Goal: Task Accomplishment & Management: Manage account settings

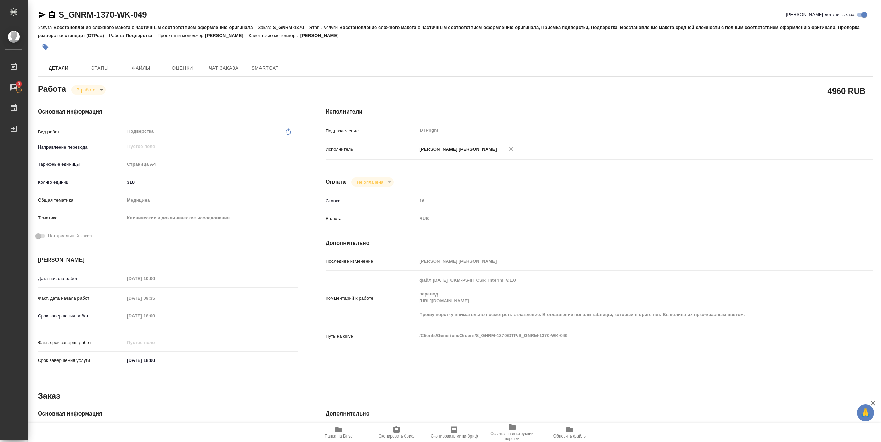
click at [717, 305] on div "Комментарий к работе файл [DATE]_UKM-PS-III_CSR_interim_v.1.0 перевод [URL][DOM…" at bounding box center [600, 299] width 548 height 50
click at [347, 435] on span "Папка на Drive" at bounding box center [338, 436] width 28 height 5
drag, startPoint x: 58, startPoint y: 20, endPoint x: 158, endPoint y: 19, distance: 100.5
click at [158, 19] on div "S_GNRM-1370-WK-049 Кратко детали заказа" at bounding box center [455, 14] width 835 height 11
copy link "S_GNRM-1370-WK-049"
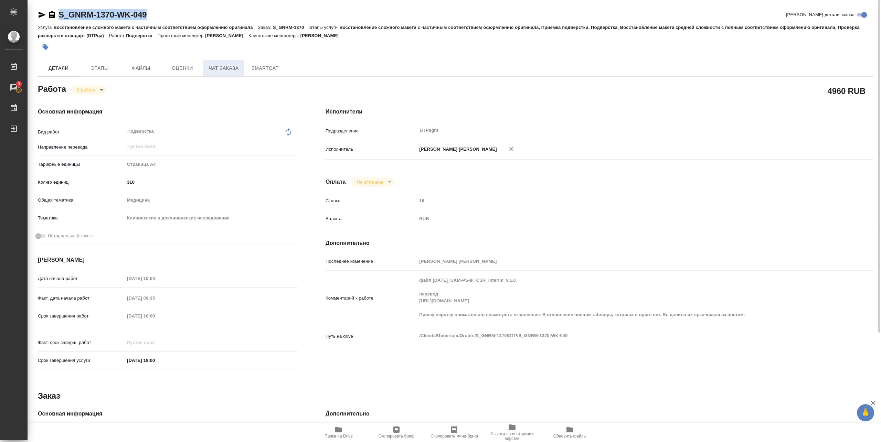
click at [230, 68] on span "Чат заказа" at bounding box center [223, 68] width 33 height 9
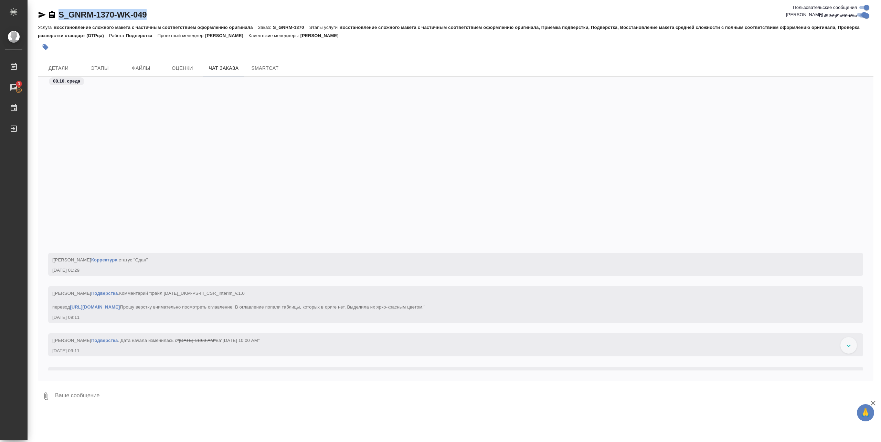
scroll to position [123367, 0]
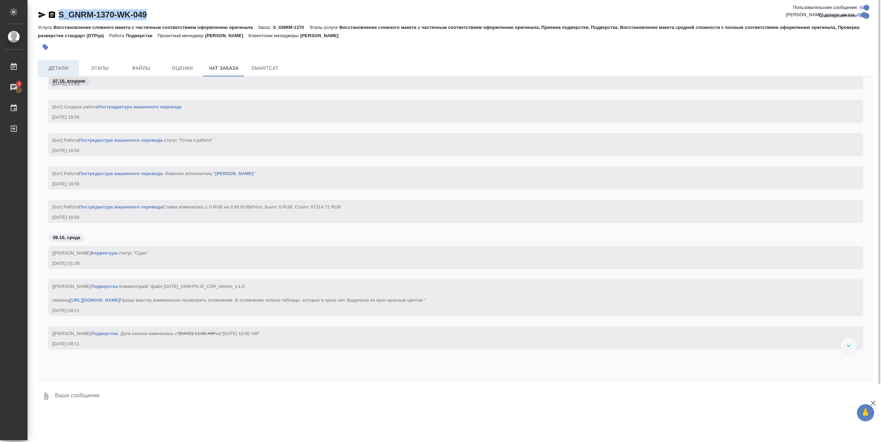
click at [64, 67] on span "Детали" at bounding box center [58, 68] width 33 height 9
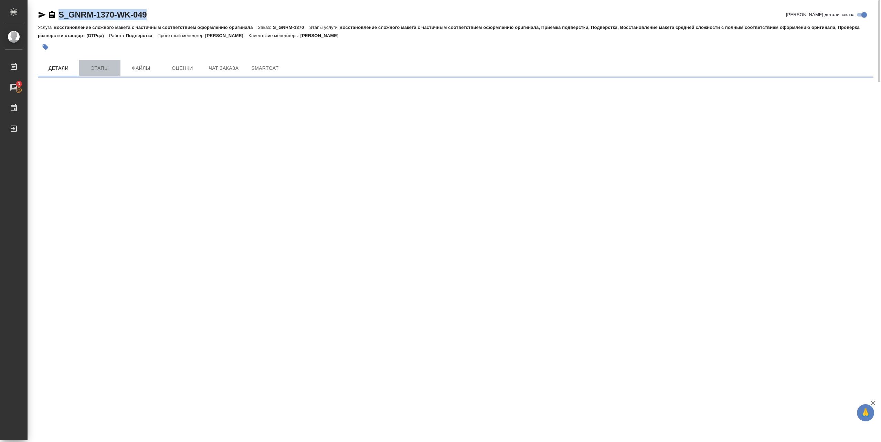
click at [105, 74] on button "Этапы" at bounding box center [99, 68] width 41 height 17
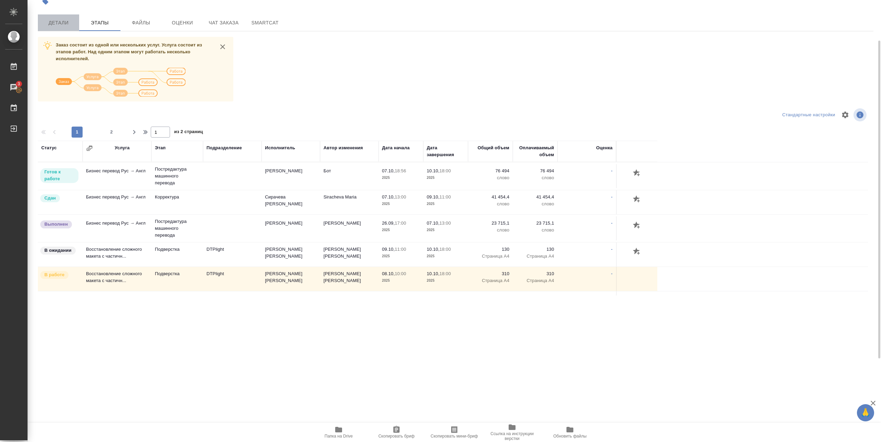
click at [62, 29] on button "Детали" at bounding box center [58, 22] width 41 height 17
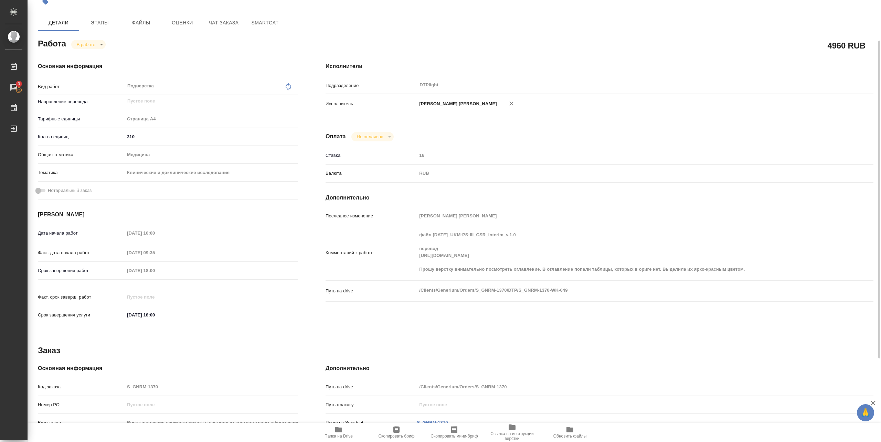
type textarea "x"
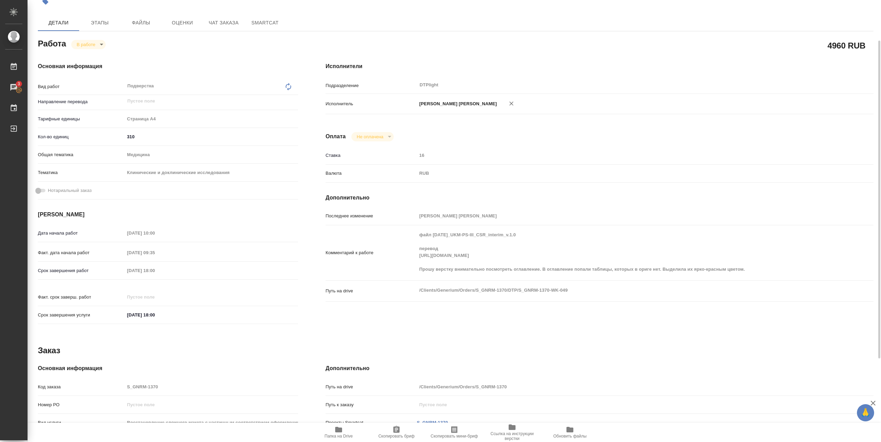
type textarea "x"
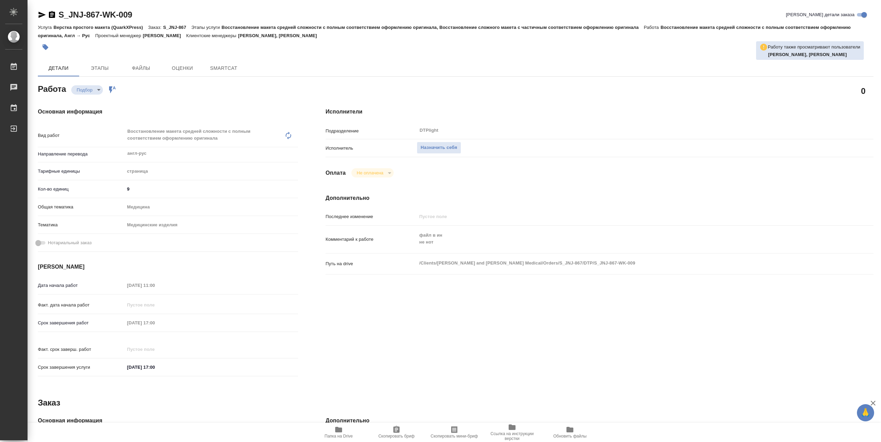
type textarea "x"
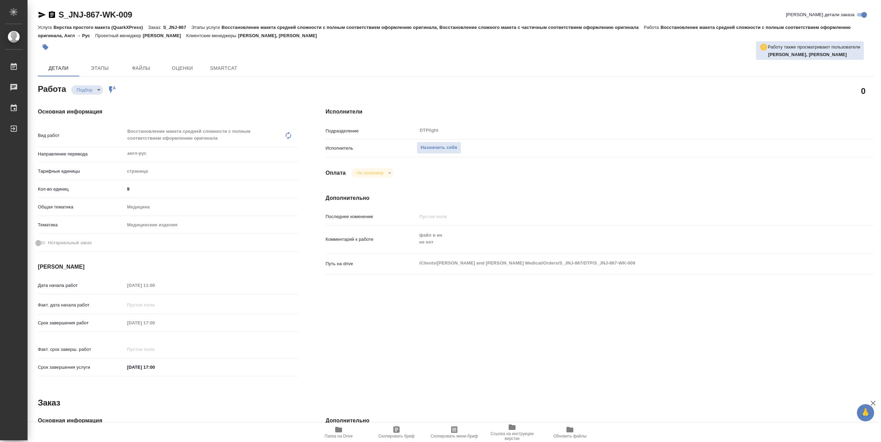
type textarea "x"
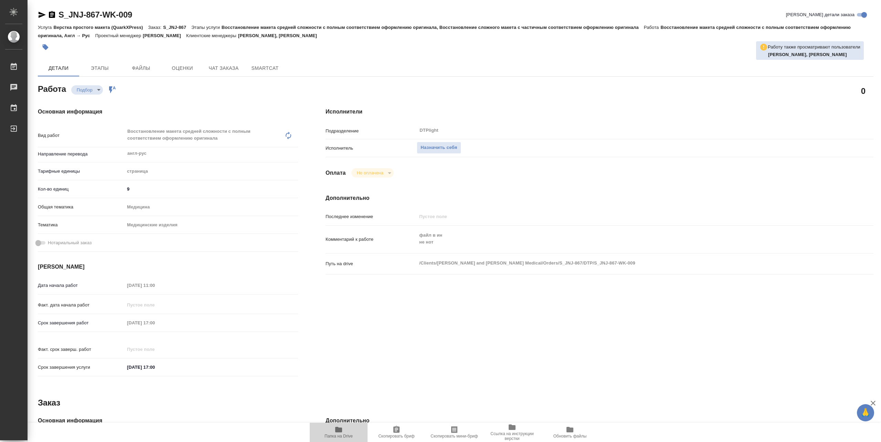
click at [347, 433] on span "Папка на Drive" at bounding box center [339, 432] width 50 height 13
type textarea "x"
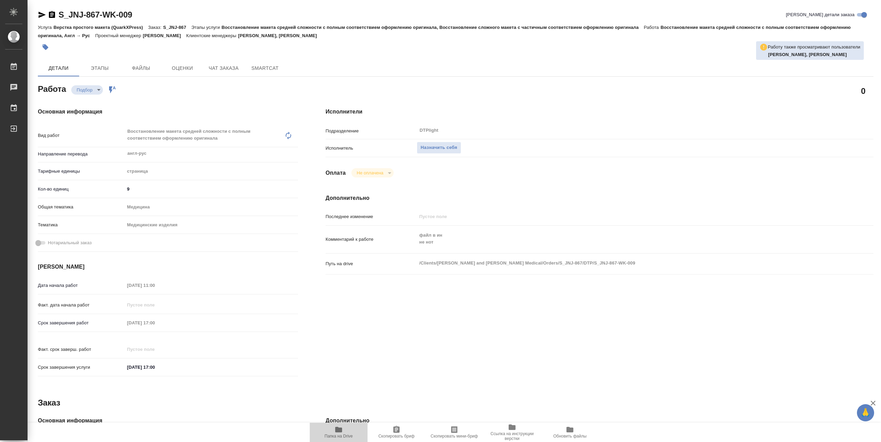
type textarea "x"
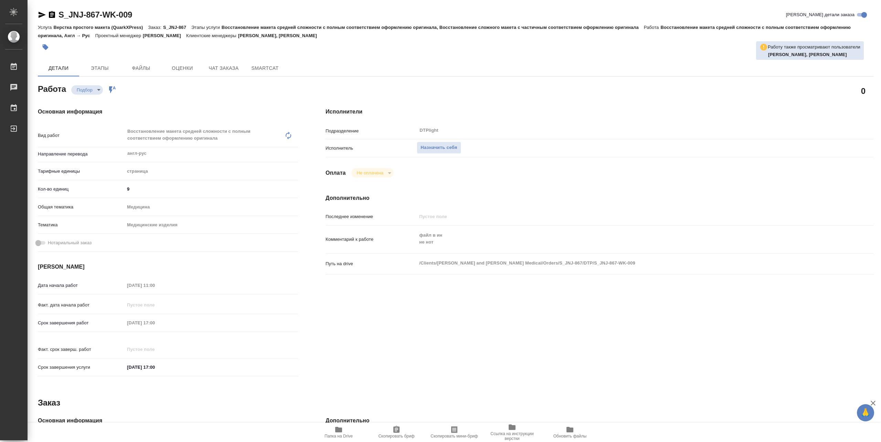
type textarea "x"
click at [455, 149] on span "Назначить себя" at bounding box center [438, 148] width 36 height 8
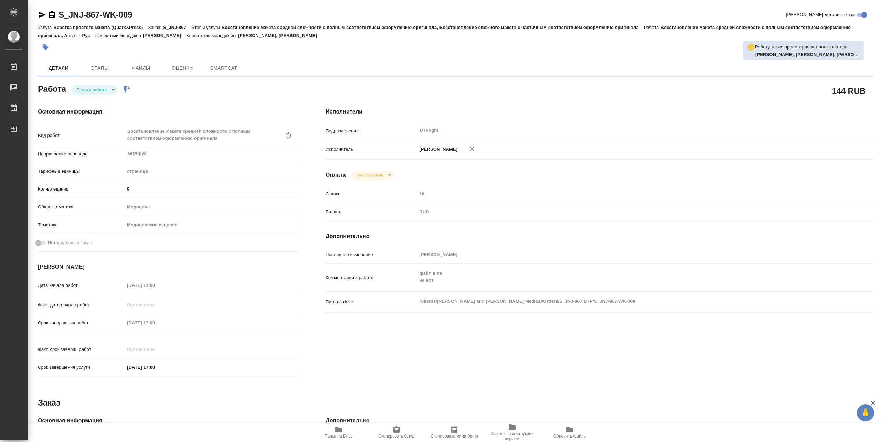
type textarea "x"
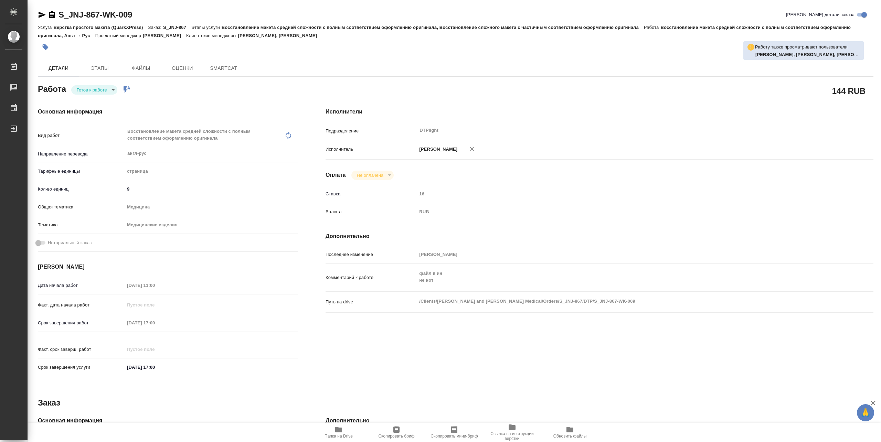
click at [112, 93] on body "🙏 .cls-1 fill:#fff; AWATERA Pankina Anna Работы Чаты График Выйти S_JNJ-867-WK-…" at bounding box center [440, 221] width 881 height 442
type textarea "x"
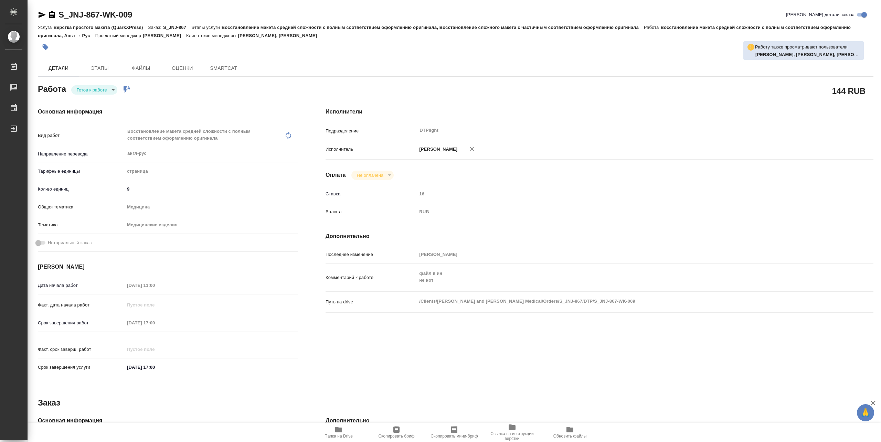
type textarea "x"
click at [98, 90] on button "В работе" at bounding box center [88, 90] width 23 height 8
type textarea "x"
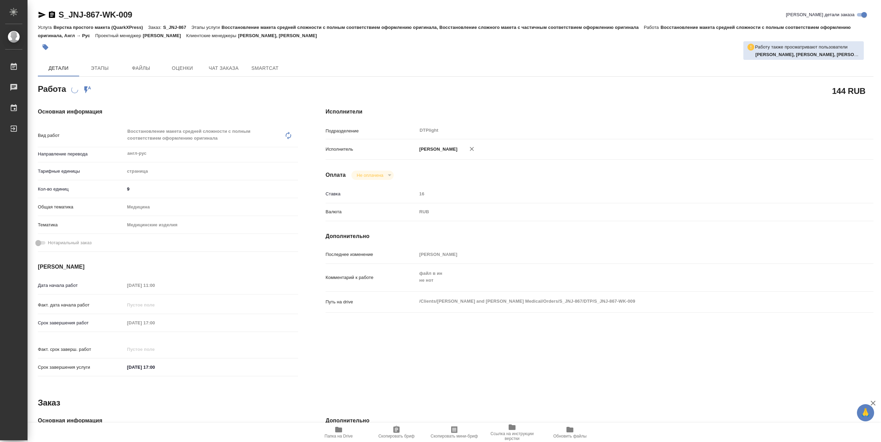
type textarea "x"
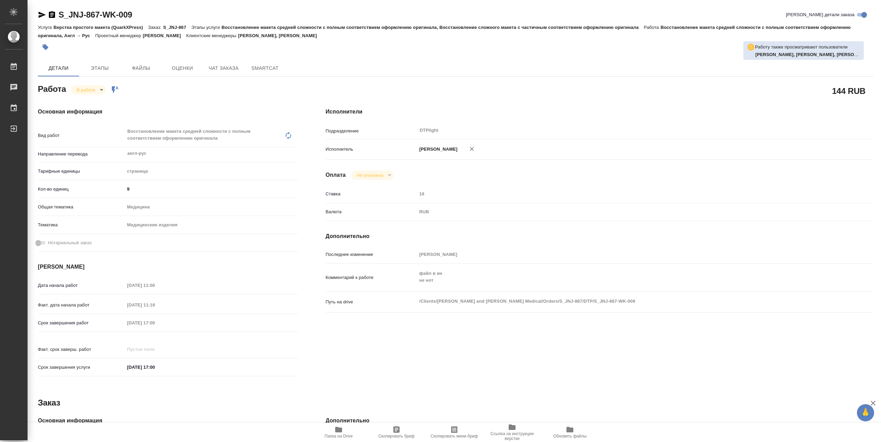
type textarea "x"
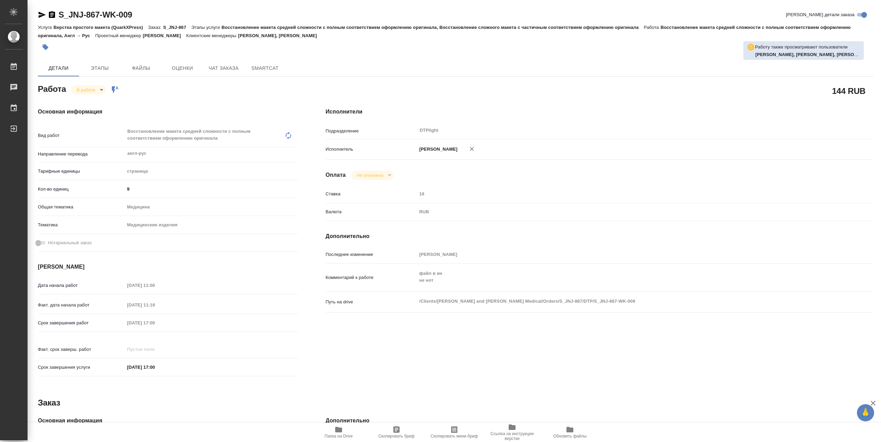
type textarea "x"
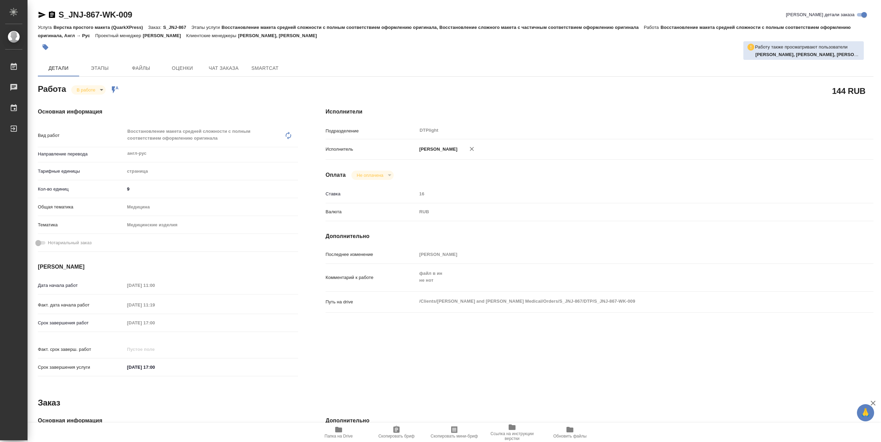
type textarea "x"
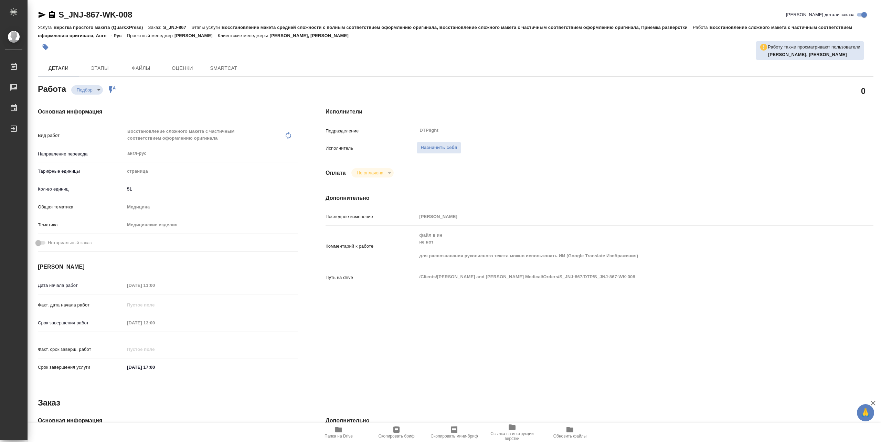
type textarea "x"
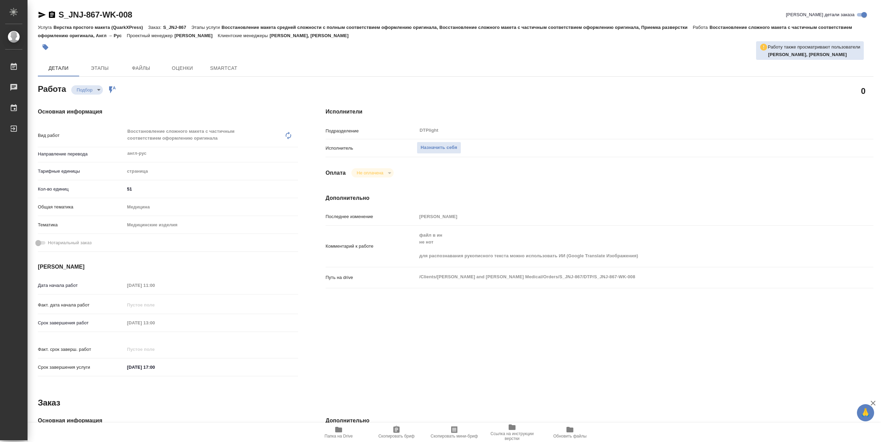
type textarea "x"
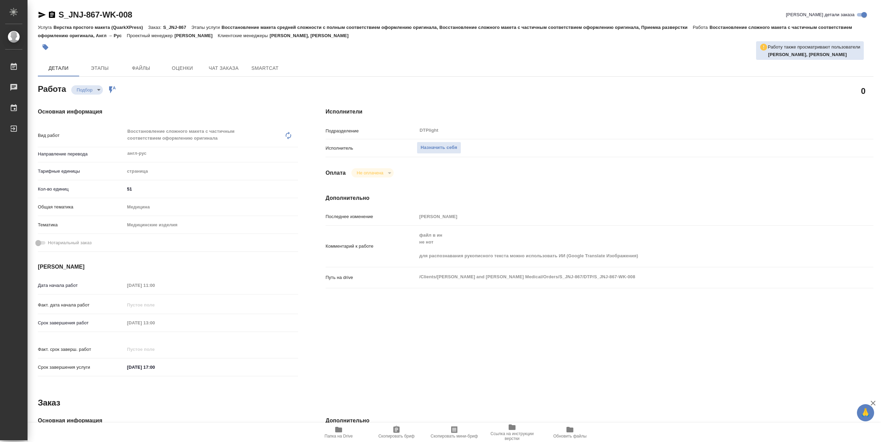
type textarea "x"
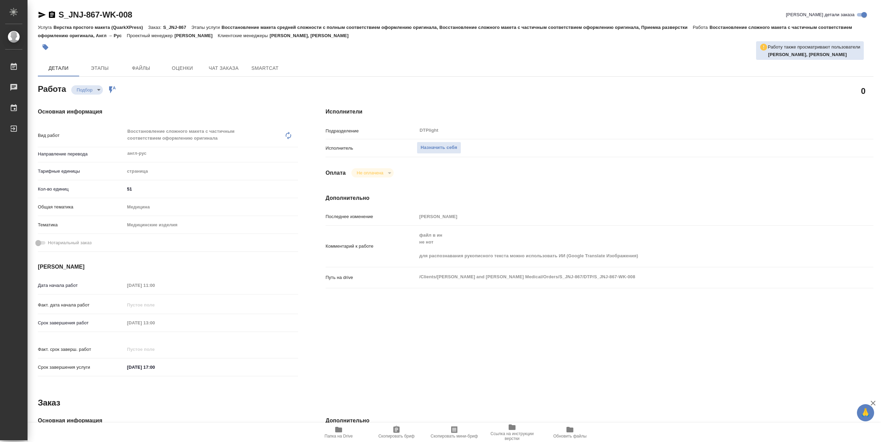
type textarea "x"
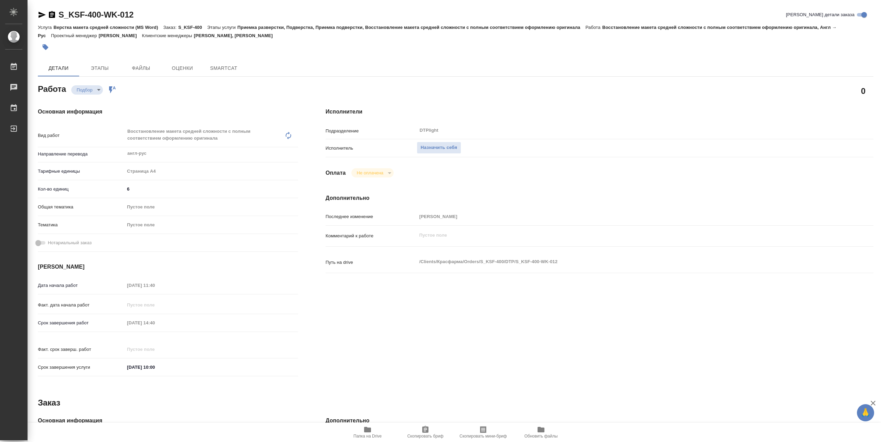
type textarea "x"
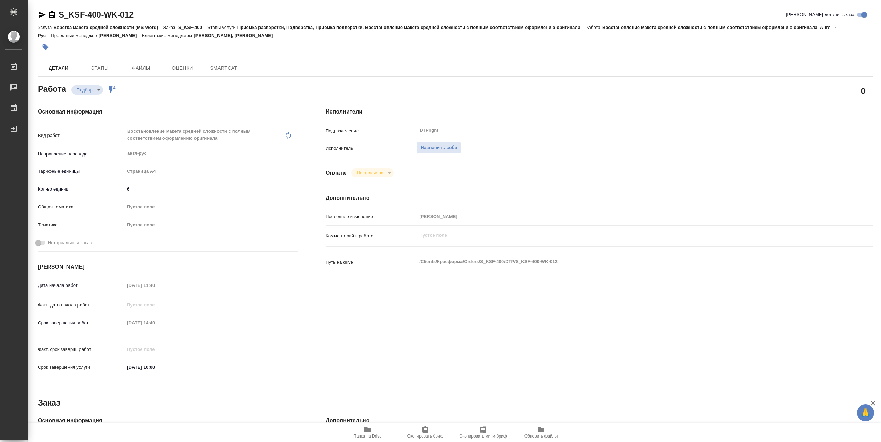
type textarea "x"
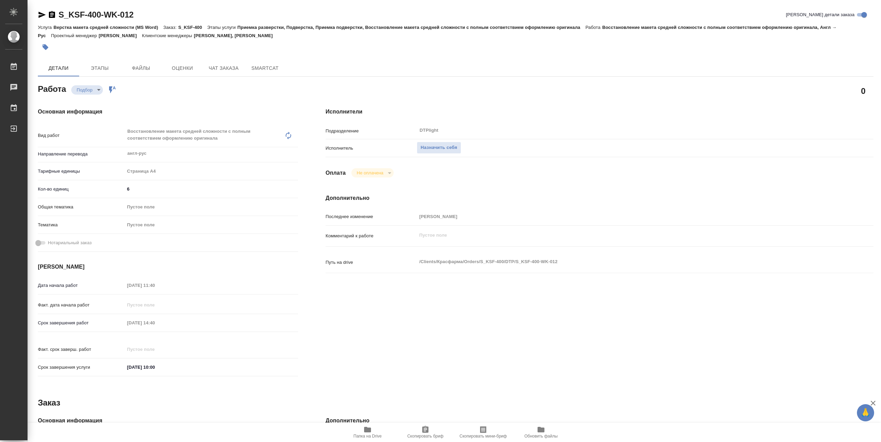
click at [374, 434] on span "Папка на Drive" at bounding box center [367, 436] width 28 height 5
type textarea "x"
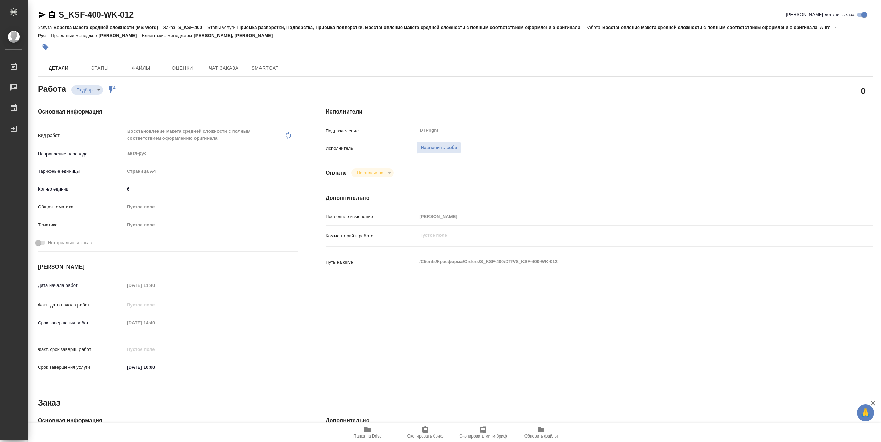
type textarea "x"
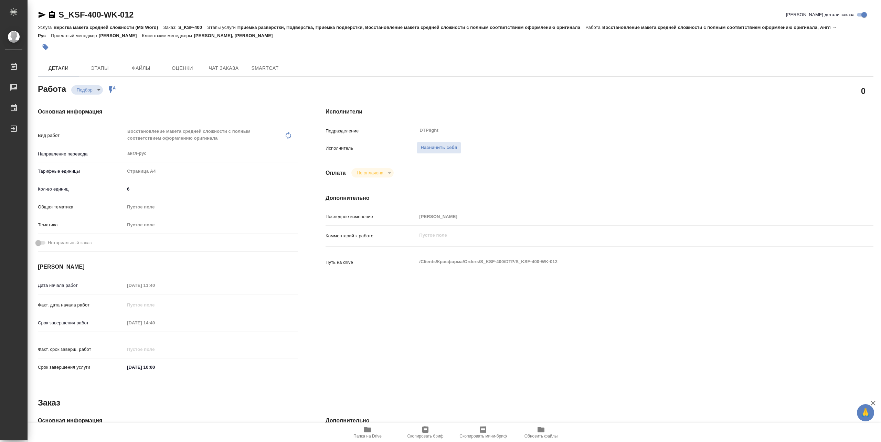
type textarea "x"
click at [435, 148] on span "Назначить себя" at bounding box center [438, 148] width 36 height 8
type textarea "x"
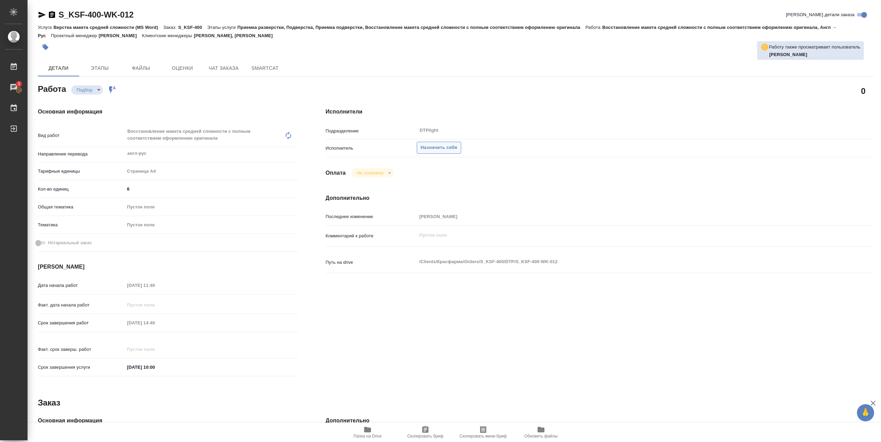
type textarea "x"
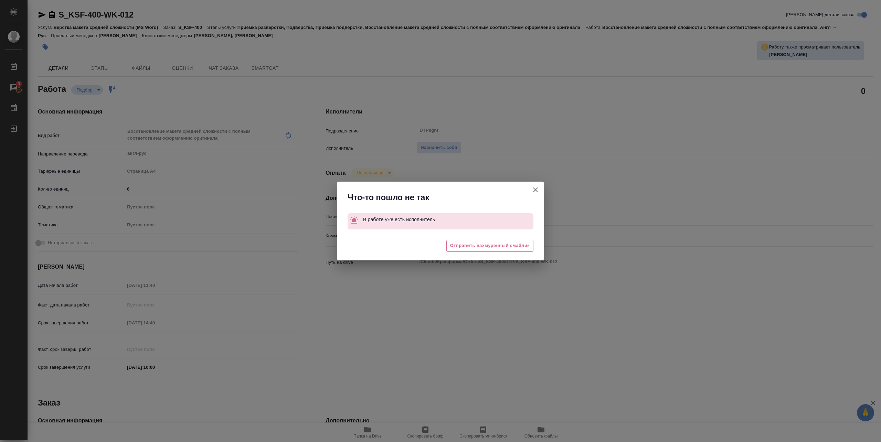
drag, startPoint x: 533, startPoint y: 187, endPoint x: 506, endPoint y: 171, distance: 31.3
click at [533, 188] on icon "button" at bounding box center [535, 190] width 8 height 8
type textarea "x"
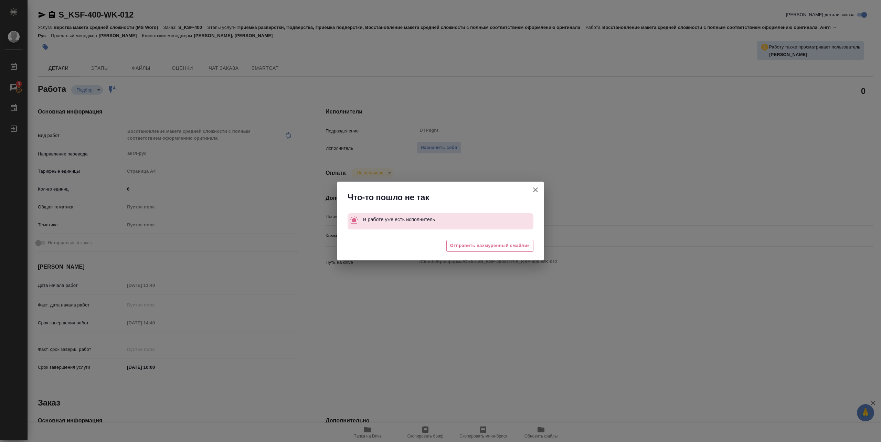
type textarea "x"
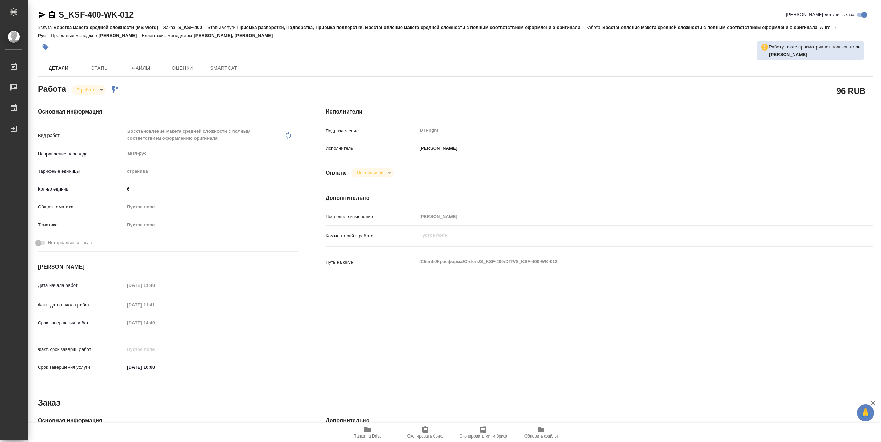
type textarea "x"
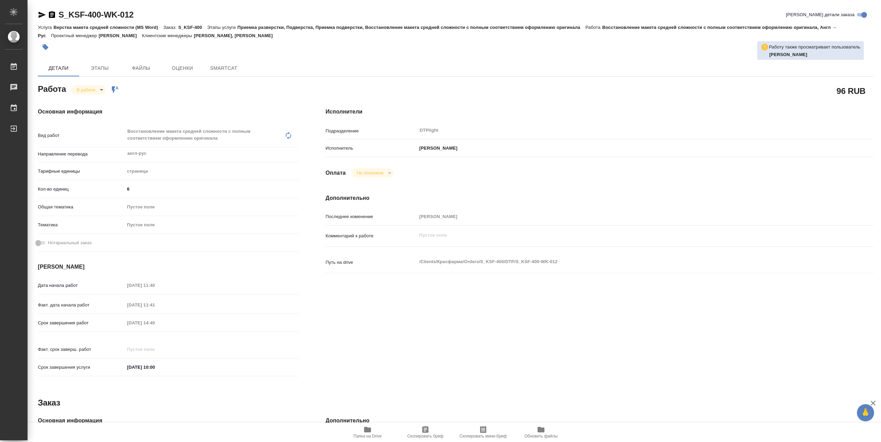
type textarea "x"
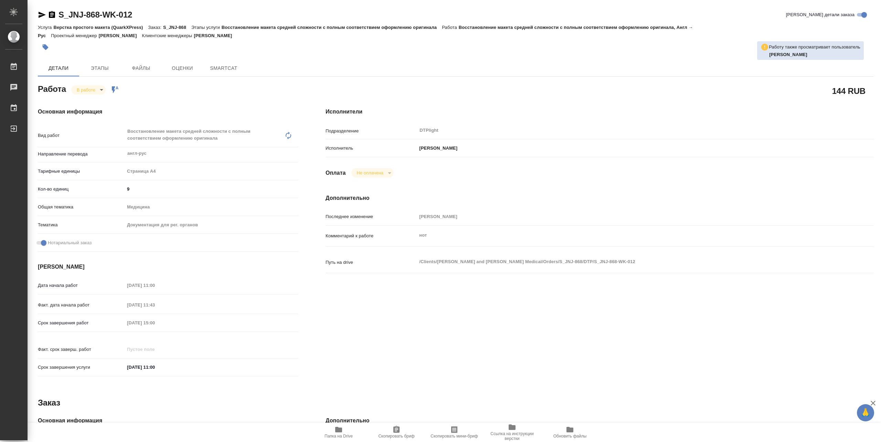
type textarea "x"
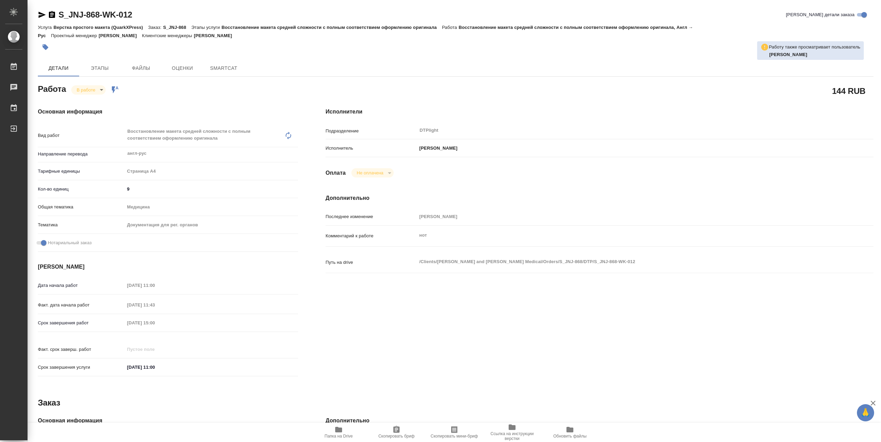
type textarea "x"
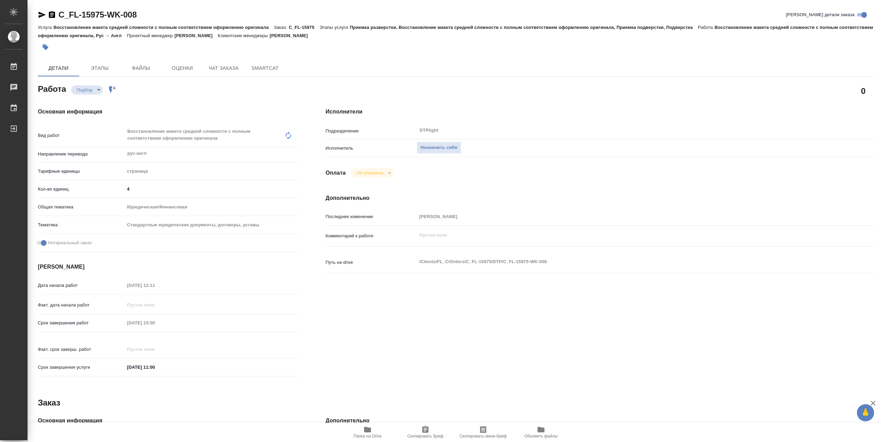
click at [372, 436] on span "Папка на Drive" at bounding box center [367, 436] width 28 height 5
click at [449, 142] on button "Назначить себя" at bounding box center [439, 148] width 44 height 12
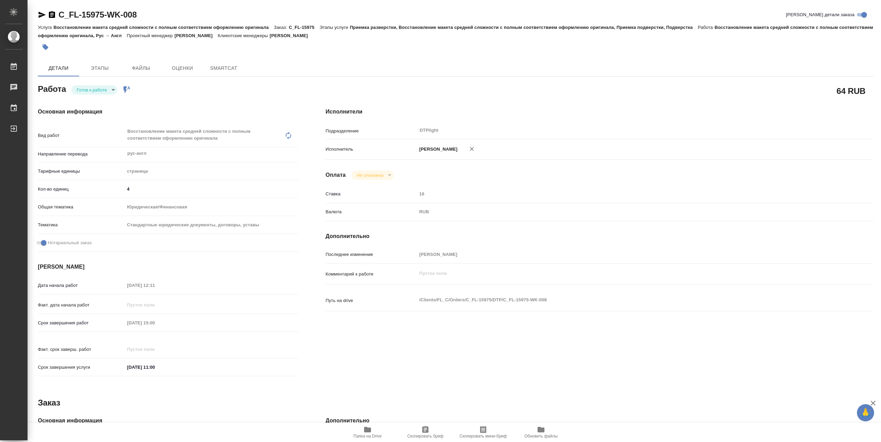
type textarea "x"
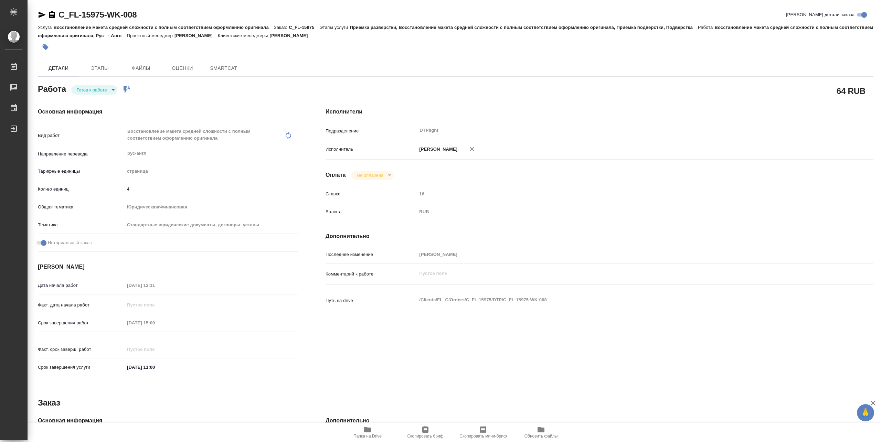
click at [95, 92] on body "🙏 .cls-1 fill:#fff; AWATERA Pankina Anna Работы Чаты График Выйти C_FL-15975-WK…" at bounding box center [440, 221] width 881 height 442
type textarea "x"
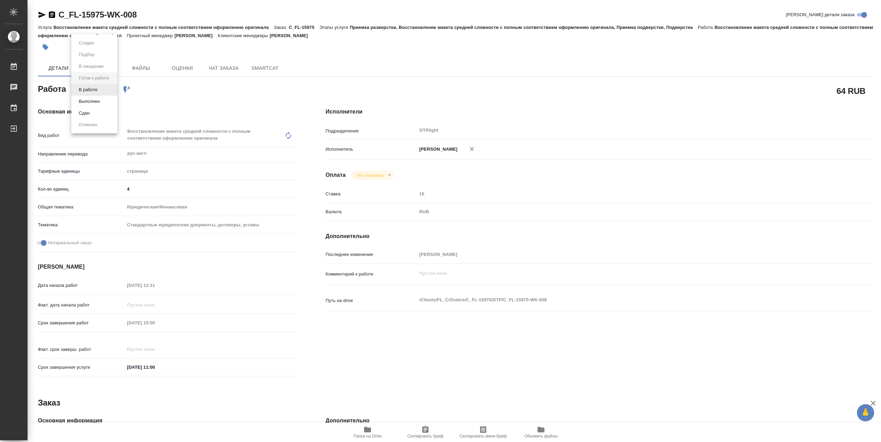
type textarea "x"
click at [95, 92] on button "В работе" at bounding box center [88, 90] width 23 height 8
type textarea "x"
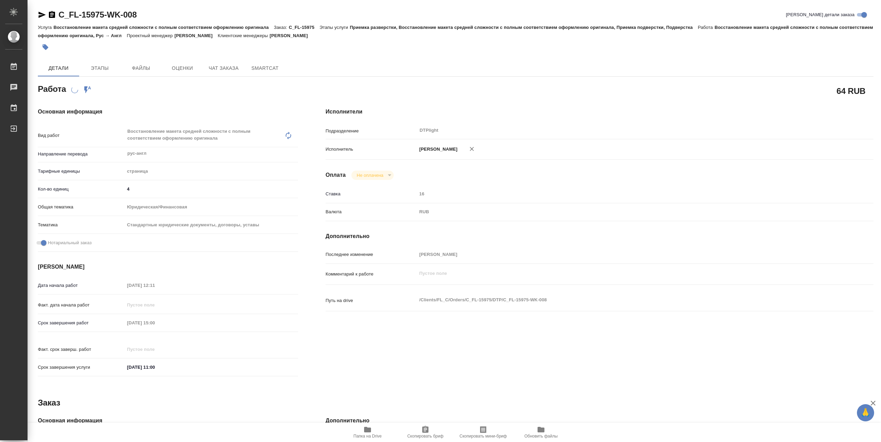
type textarea "x"
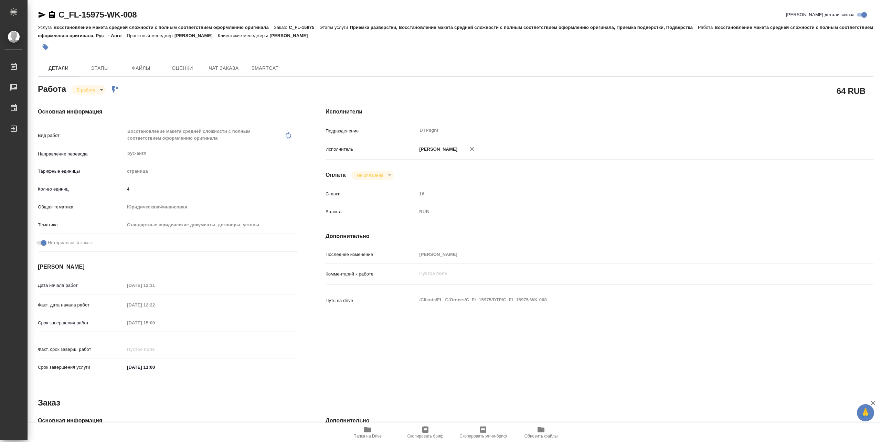
type textarea "x"
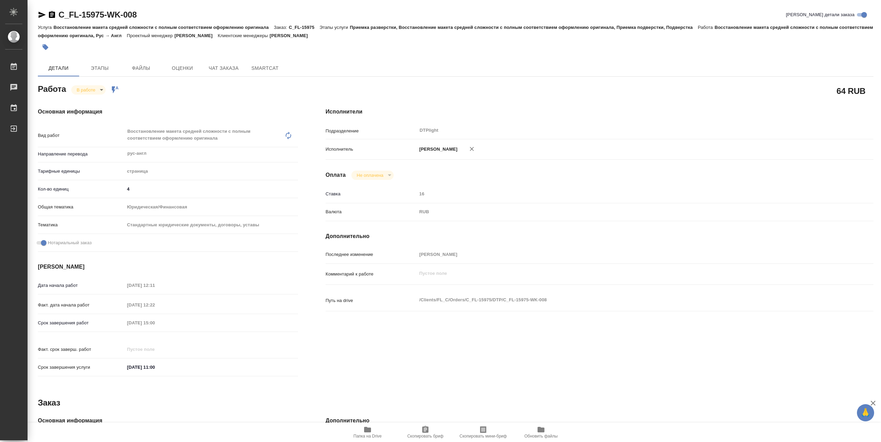
type textarea "x"
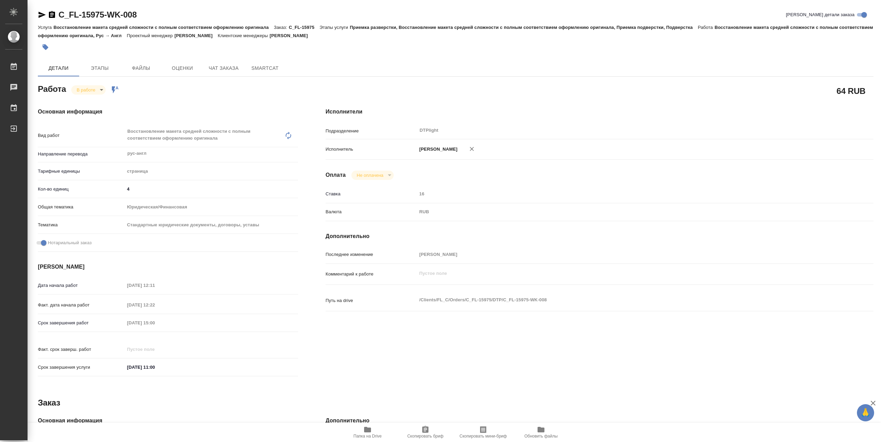
type textarea "x"
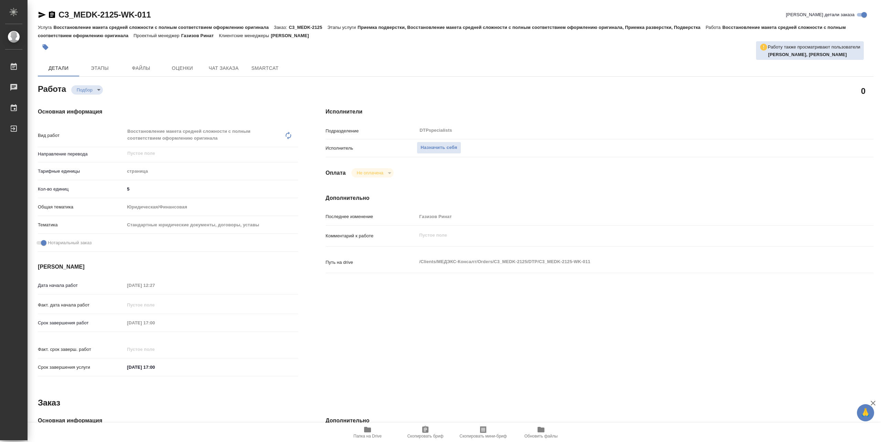
click at [376, 431] on span "Папка на Drive" at bounding box center [368, 432] width 50 height 13
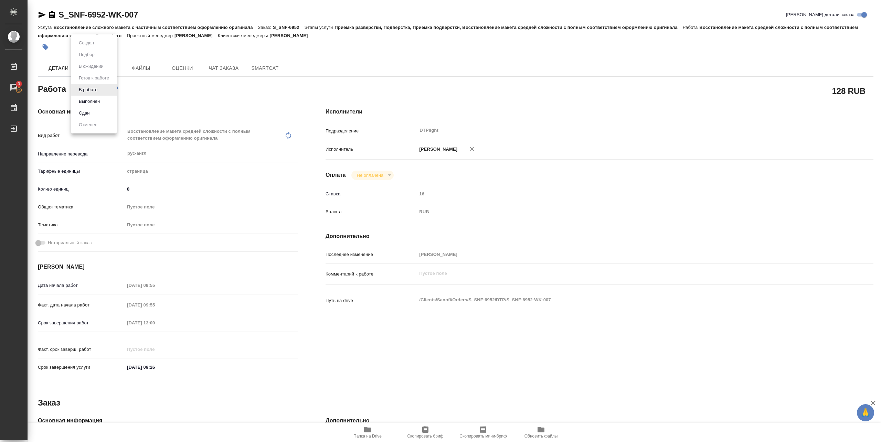
click at [98, 89] on body "🙏 .cls-1 fill:#fff; AWATERA Pankina Anna Работы 3 Чаты График Выйти S_SNF-6952-…" at bounding box center [440, 221] width 881 height 442
click at [95, 101] on button "Выполнен" at bounding box center [89, 102] width 25 height 8
type textarea "x"
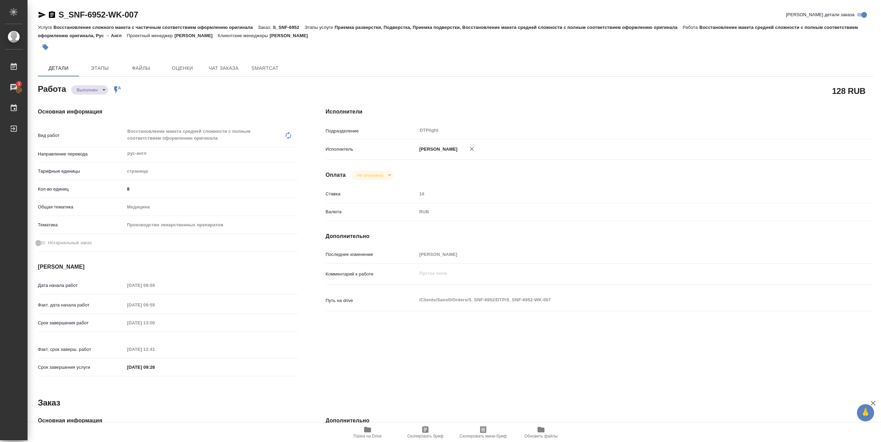
type textarea "x"
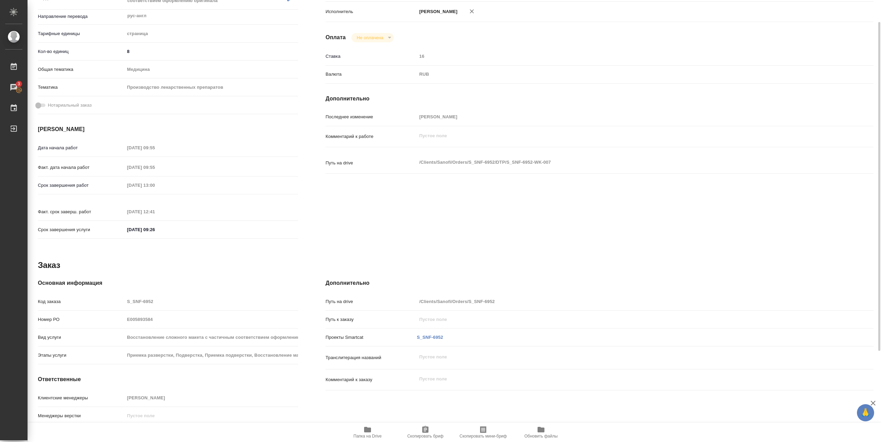
scroll to position [152, 0]
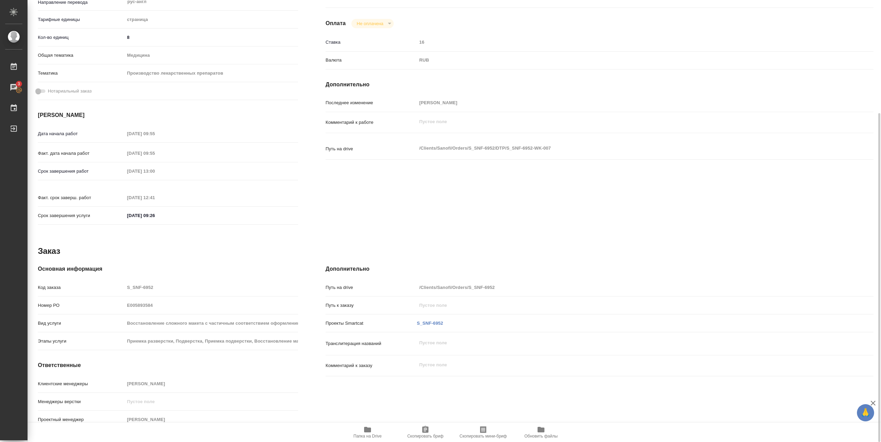
type textarea "x"
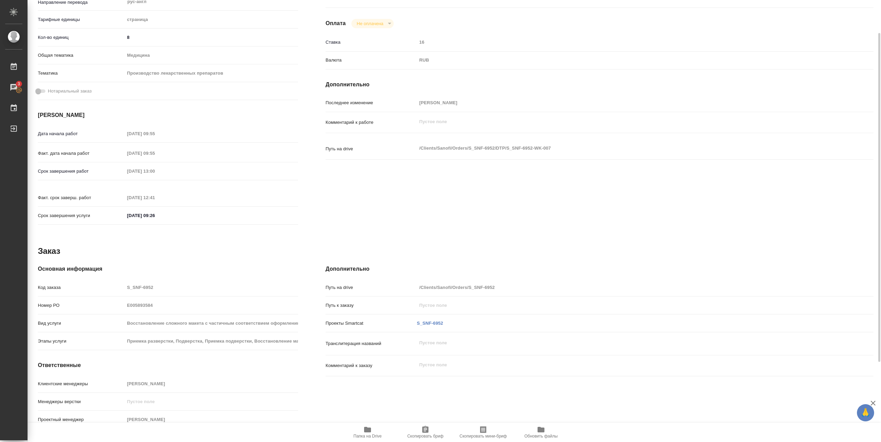
scroll to position [0, 0]
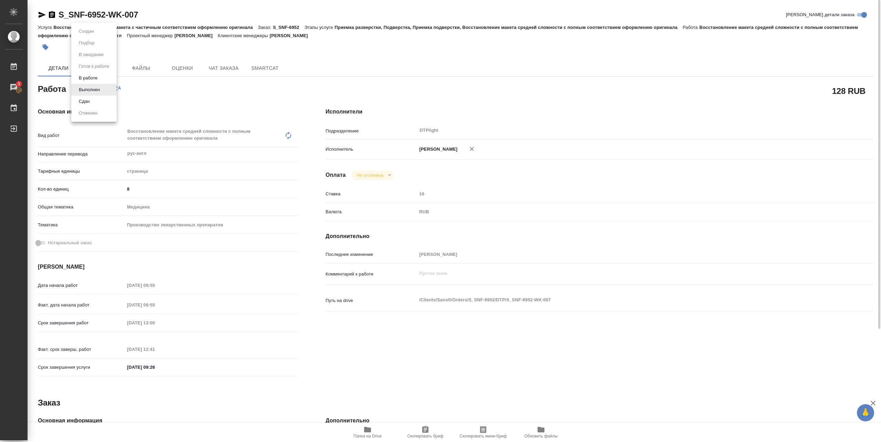
click at [99, 89] on body "🙏 .cls-1 fill:#fff; AWATERA Pankina Anna Работы 3 Чаты График Выйти S_SNF-6952-…" at bounding box center [440, 221] width 881 height 442
click at [89, 101] on button "Сдан" at bounding box center [84, 102] width 15 height 8
type textarea "x"
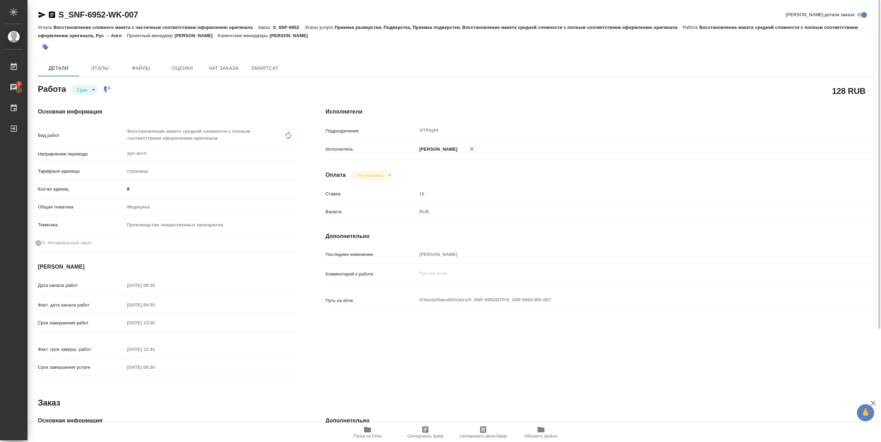
type textarea "x"
drag, startPoint x: 117, startPoint y: 21, endPoint x: 150, endPoint y: 20, distance: 33.1
click at [150, 20] on div "S_SNF-6952-WK-007 Кратко детали заказа" at bounding box center [455, 14] width 835 height 11
type textarea "x"
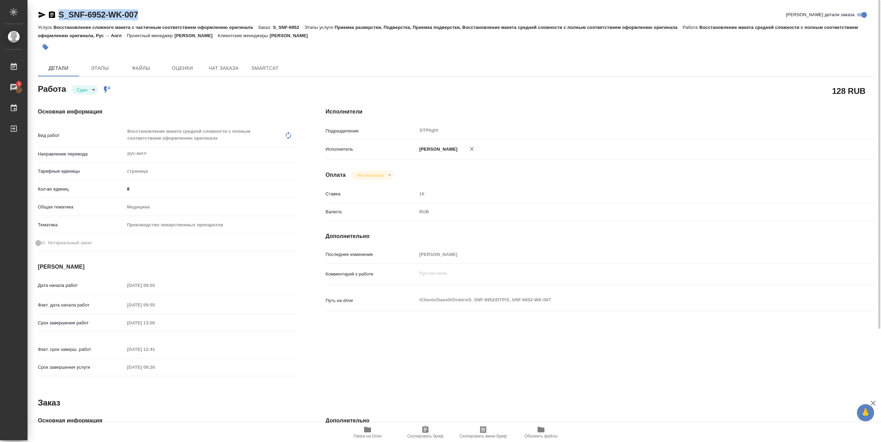
type textarea "x"
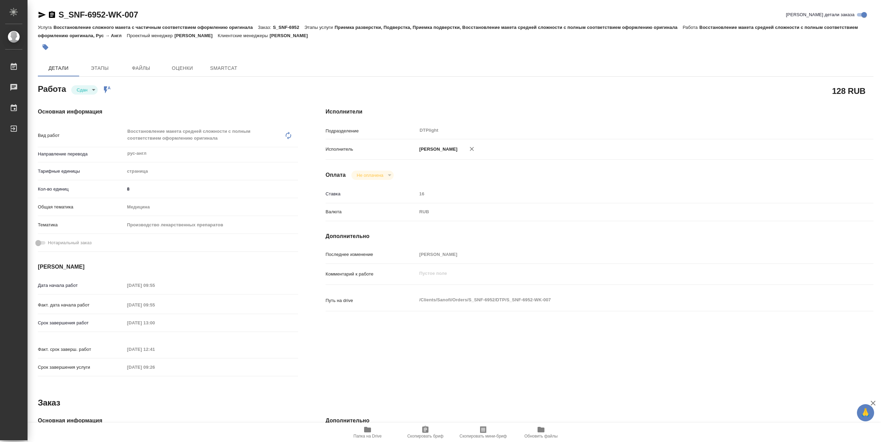
type textarea "x"
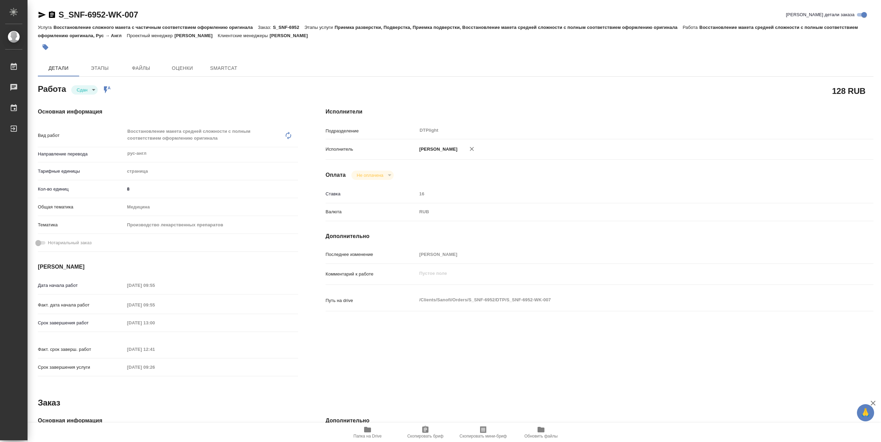
type textarea "x"
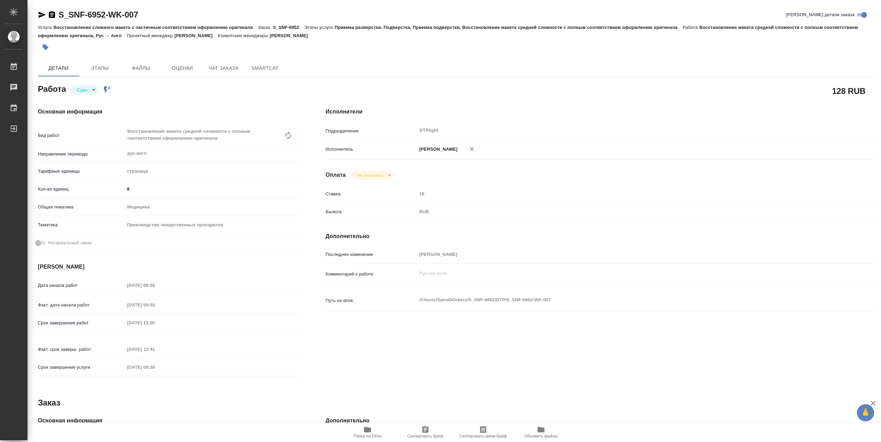
type textarea "x"
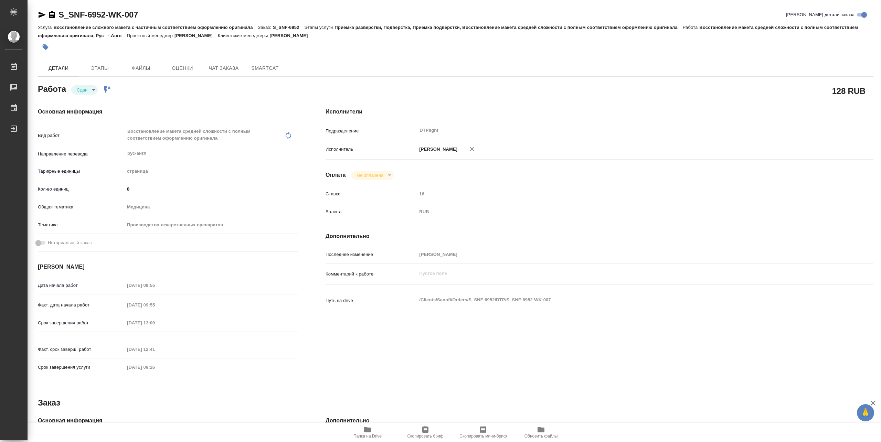
type textarea "x"
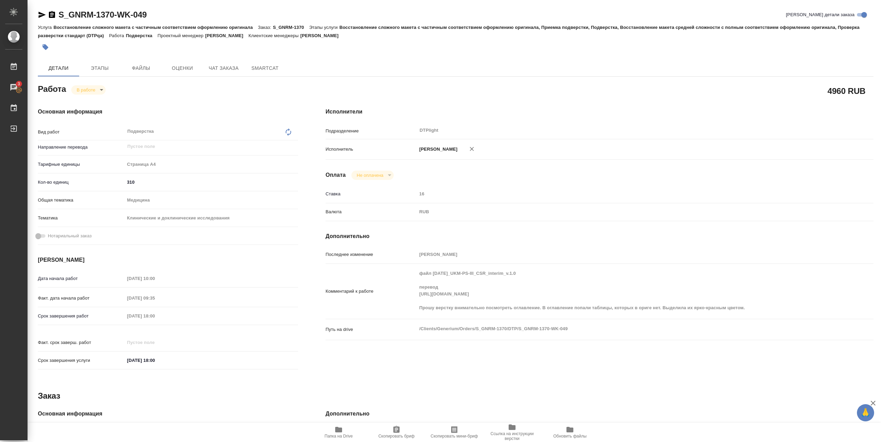
scroll to position [45, 0]
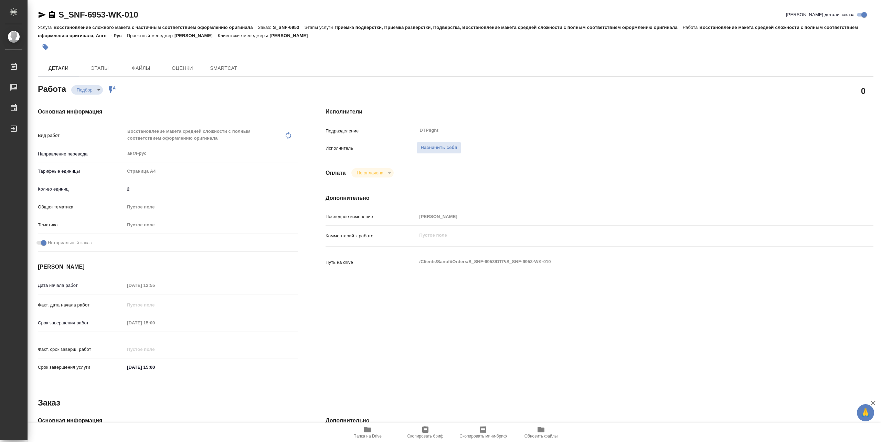
type textarea "x"
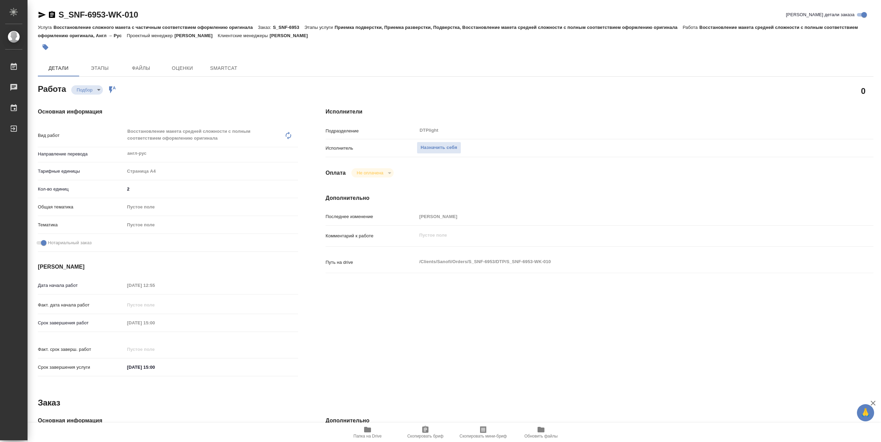
type textarea "x"
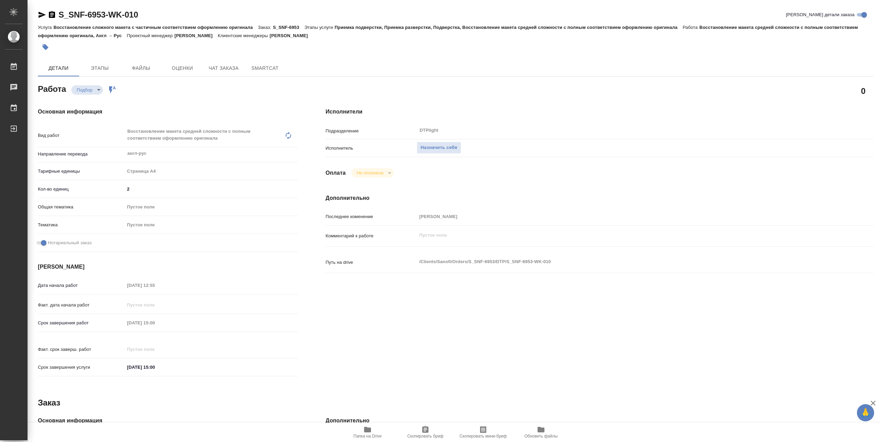
click at [376, 431] on span "Папка на Drive" at bounding box center [368, 432] width 50 height 13
type textarea "x"
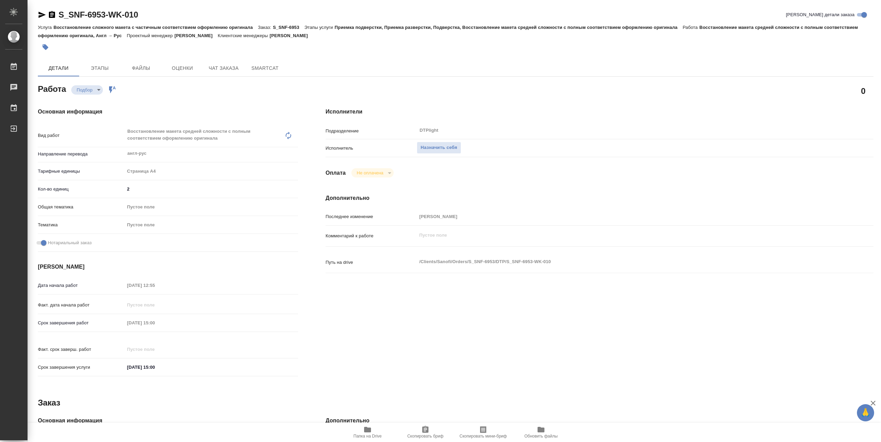
type textarea "x"
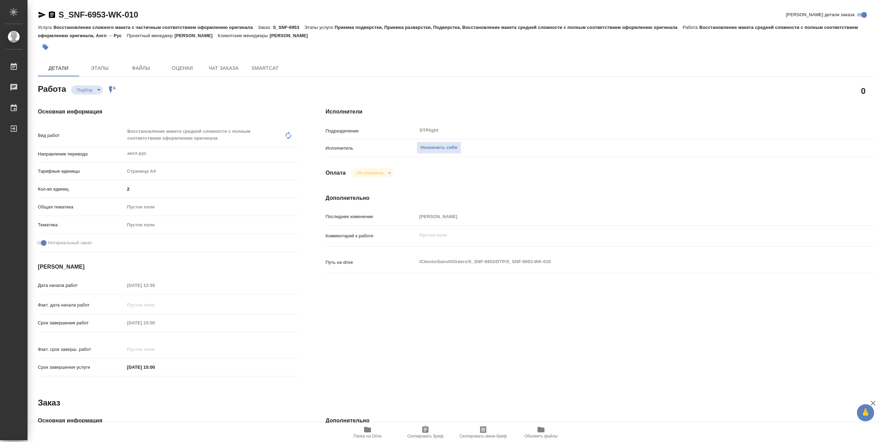
type textarea "x"
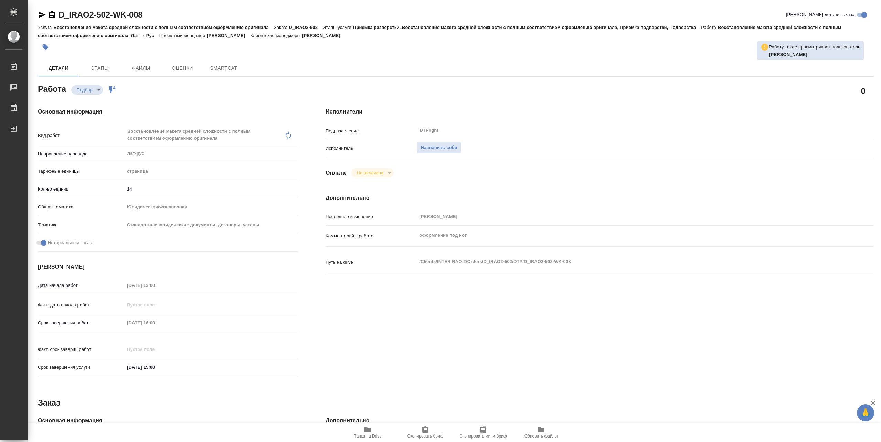
type textarea "x"
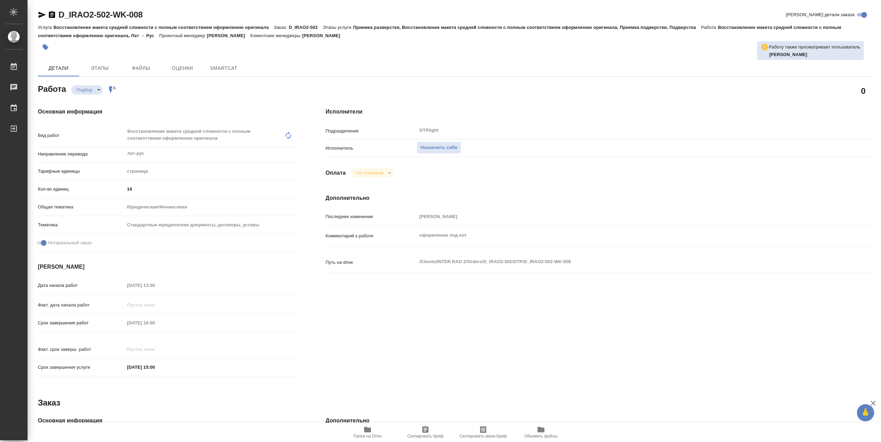
type textarea "x"
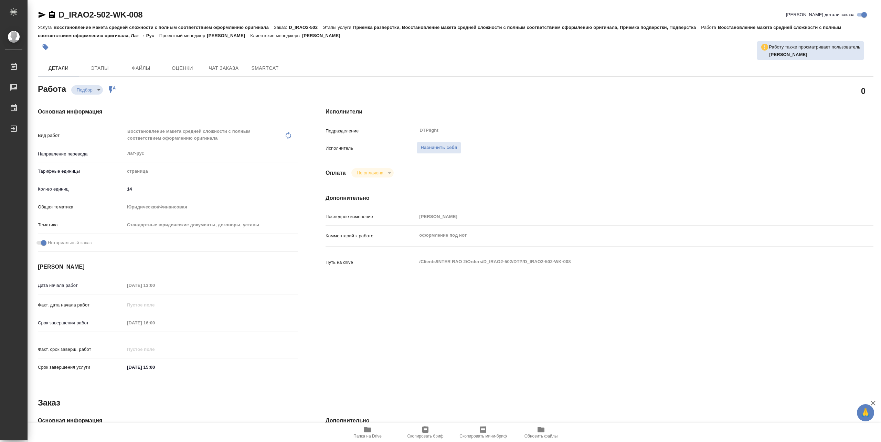
click at [379, 433] on span "Папка на Drive" at bounding box center [368, 432] width 50 height 13
type textarea "x"
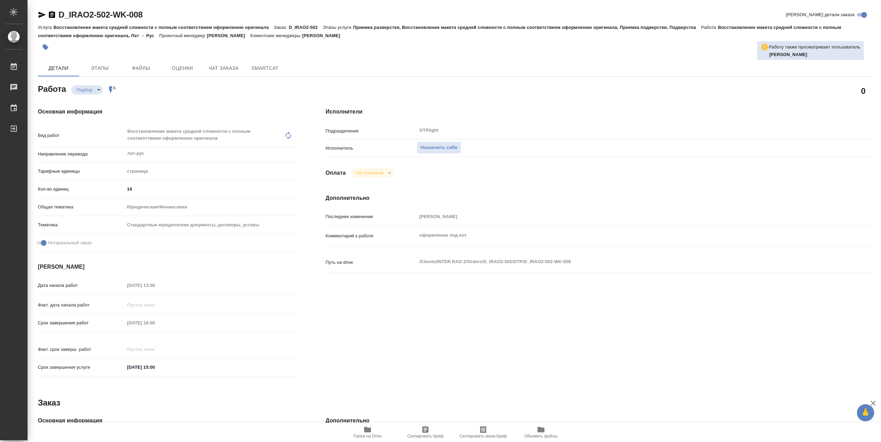
type textarea "x"
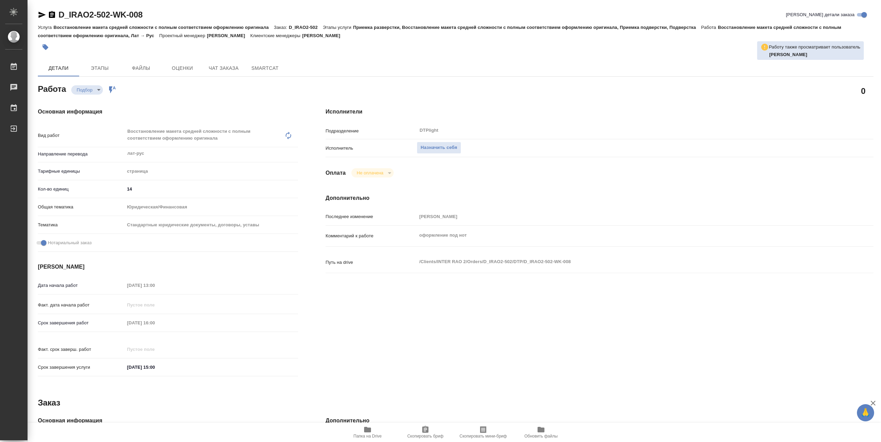
type textarea "x"
click at [440, 147] on span "Назначить себя" at bounding box center [438, 148] width 36 height 8
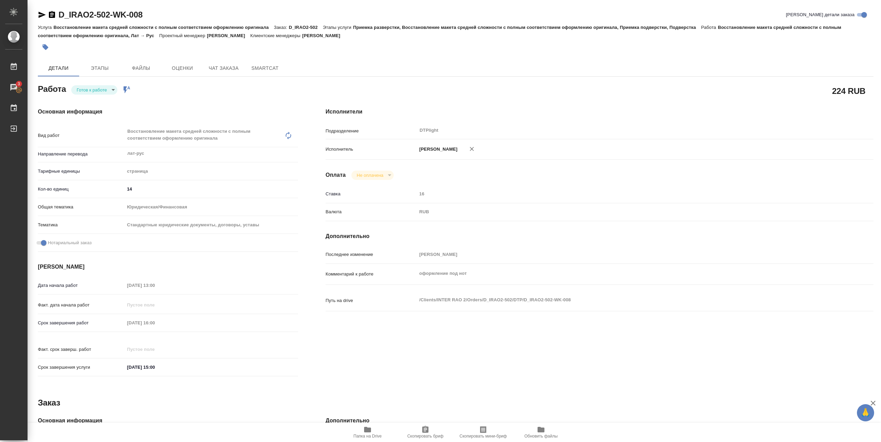
click at [106, 92] on body "🙏 .cls-1 fill:#fff; AWATERA Pankina Anna Работы 3 Чаты График Выйти D_IRAO2-502…" at bounding box center [440, 221] width 881 height 442
click at [97, 89] on button "В работе" at bounding box center [88, 90] width 23 height 8
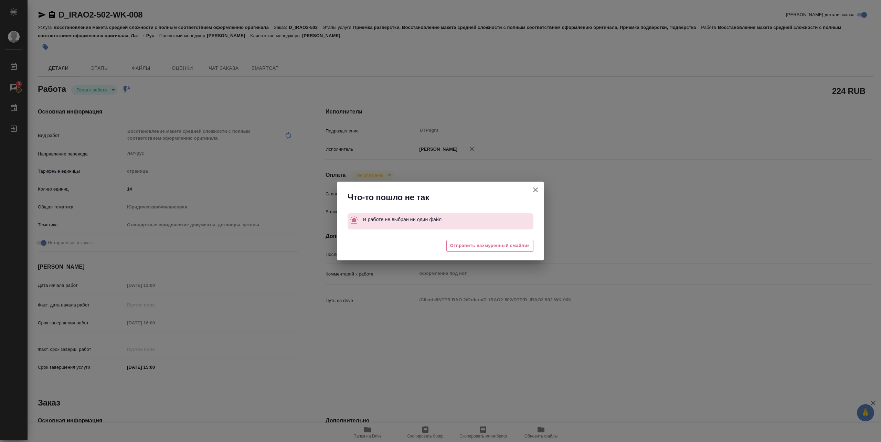
type textarea "x"
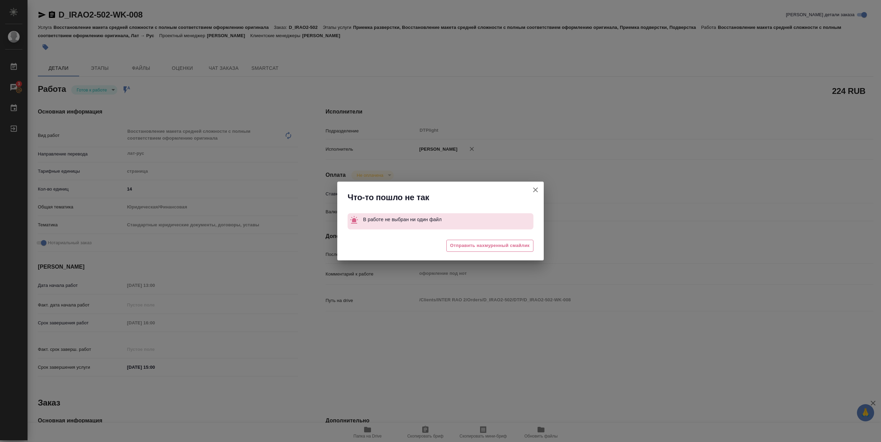
click at [533, 190] on icon "button" at bounding box center [535, 190] width 8 height 8
type textarea "x"
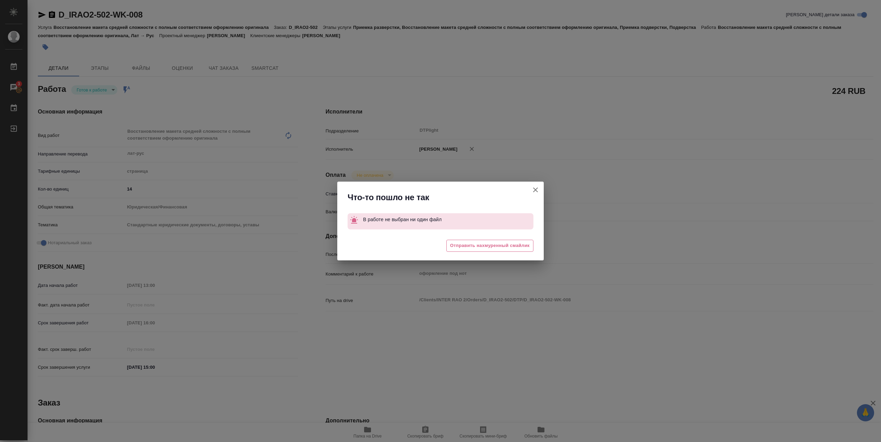
type textarea "x"
